Goal: Ask a question: Ask a question

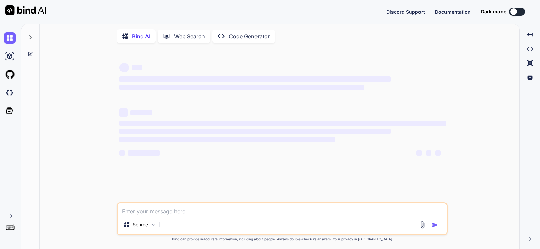
click at [185, 215] on textarea at bounding box center [282, 209] width 329 height 12
type textarea "Which file type mapbox does not supported. 1. Geojson 2. KML 3. DXF 4 both a an…"
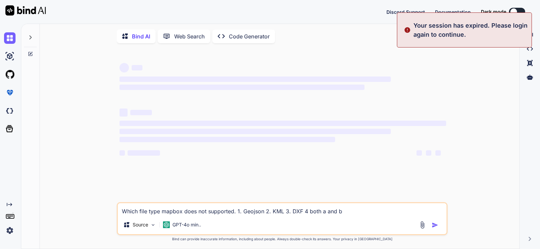
type textarea "x"
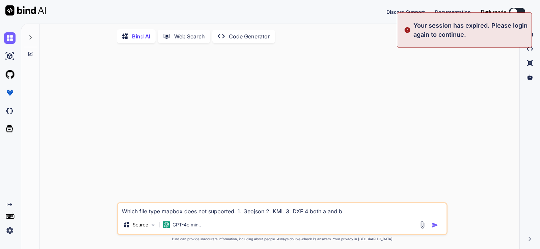
type textarea "Which file type mapbox does not supported. 1. Geojson 2. KML 3. DXF 4 both a an…"
type textarea "x"
click at [11, 231] on img at bounding box center [9, 230] width 11 height 11
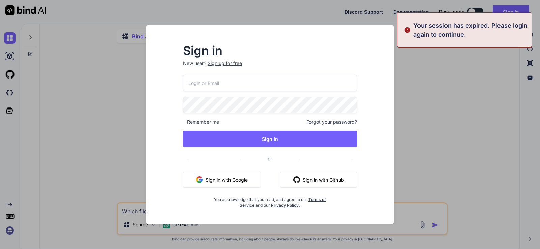
type input "[EMAIL_ADDRESS][DOMAIN_NAME]"
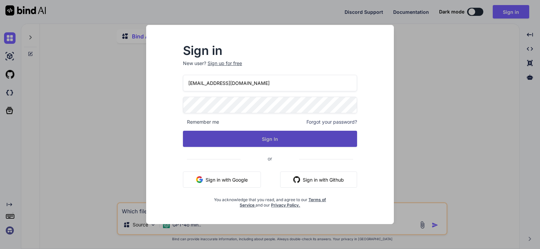
click at [261, 140] on button "Sign In" at bounding box center [270, 139] width 174 height 16
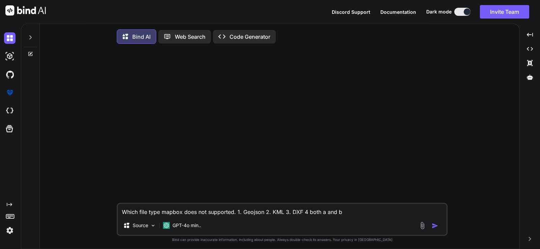
click at [435, 225] on img "button" at bounding box center [434, 226] width 7 height 7
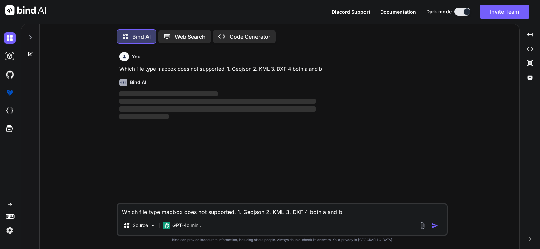
scroll to position [3, 0]
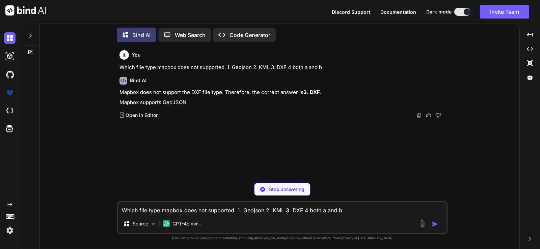
type textarea "x"
